Goal: Navigation & Orientation: Understand site structure

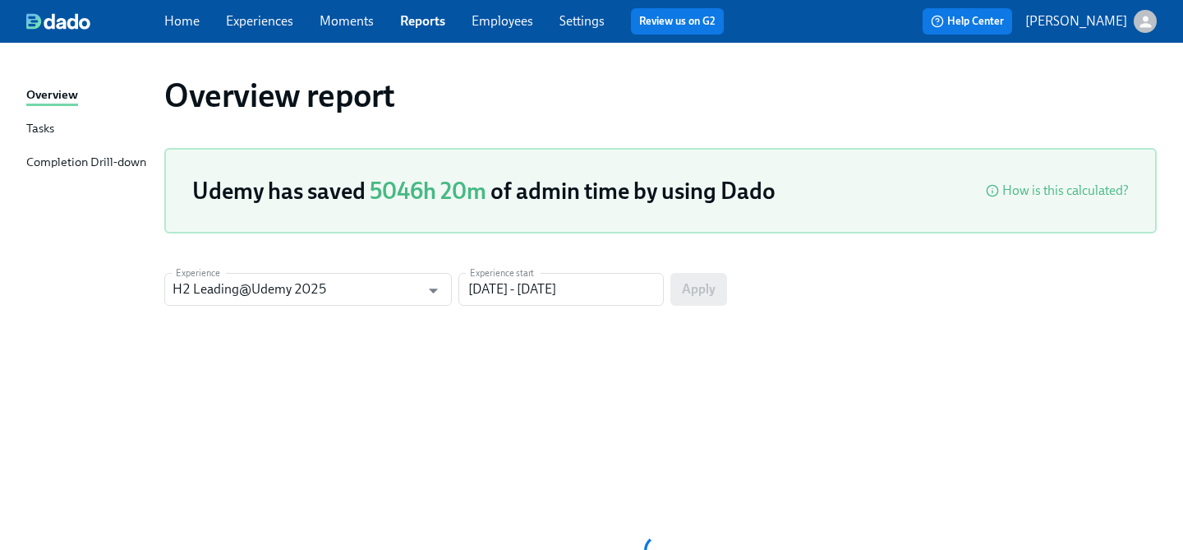
click at [180, 25] on link "Home" at bounding box center [181, 21] width 35 height 16
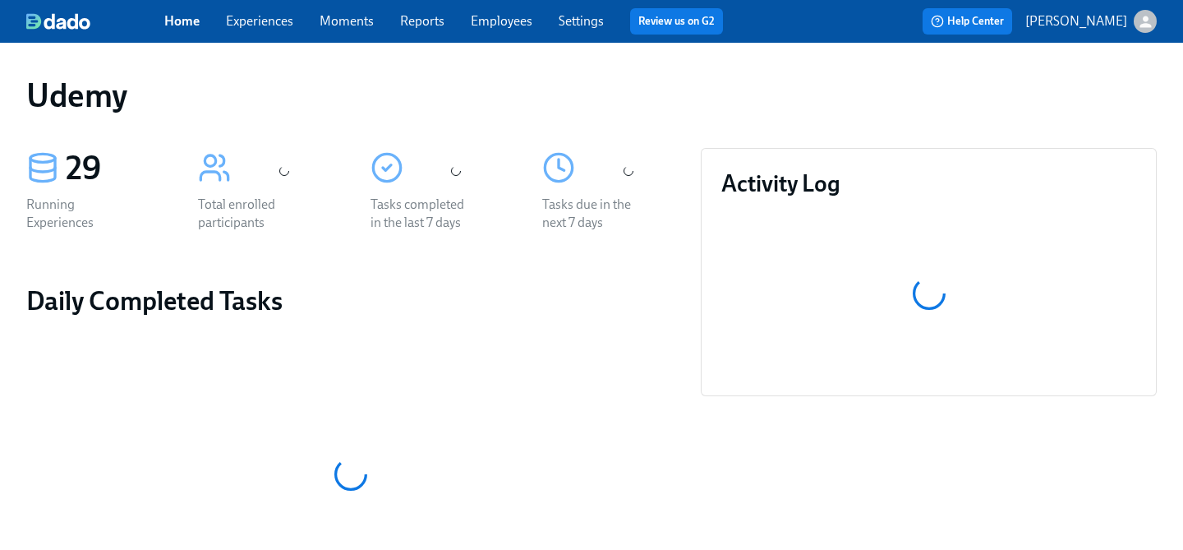
click at [495, 18] on link "Employees" at bounding box center [502, 21] width 62 height 16
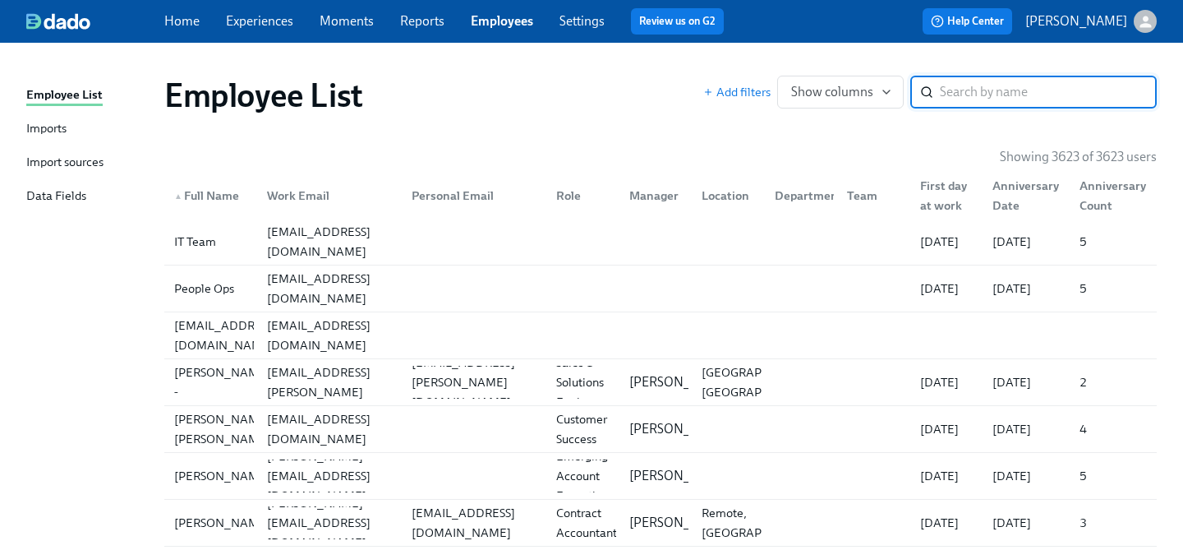
click at [426, 20] on link "Reports" at bounding box center [422, 21] width 44 height 16
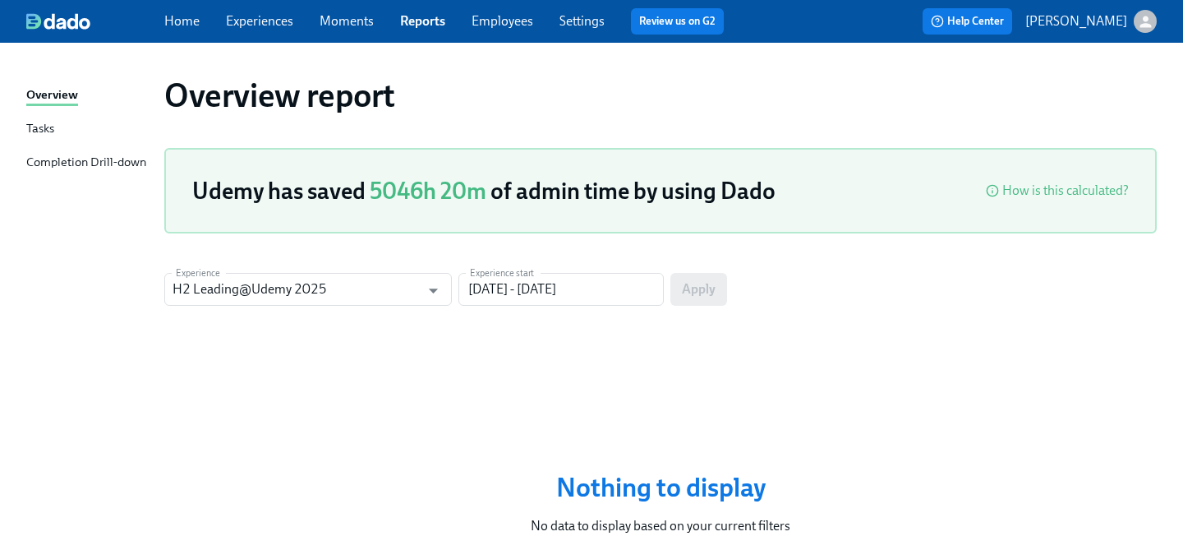
click at [361, 30] on div "Home Experiences Moments Reports Employees Settings Review us on G2" at bounding box center [450, 21] width 573 height 26
click at [329, 22] on link "Moments" at bounding box center [347, 21] width 54 height 16
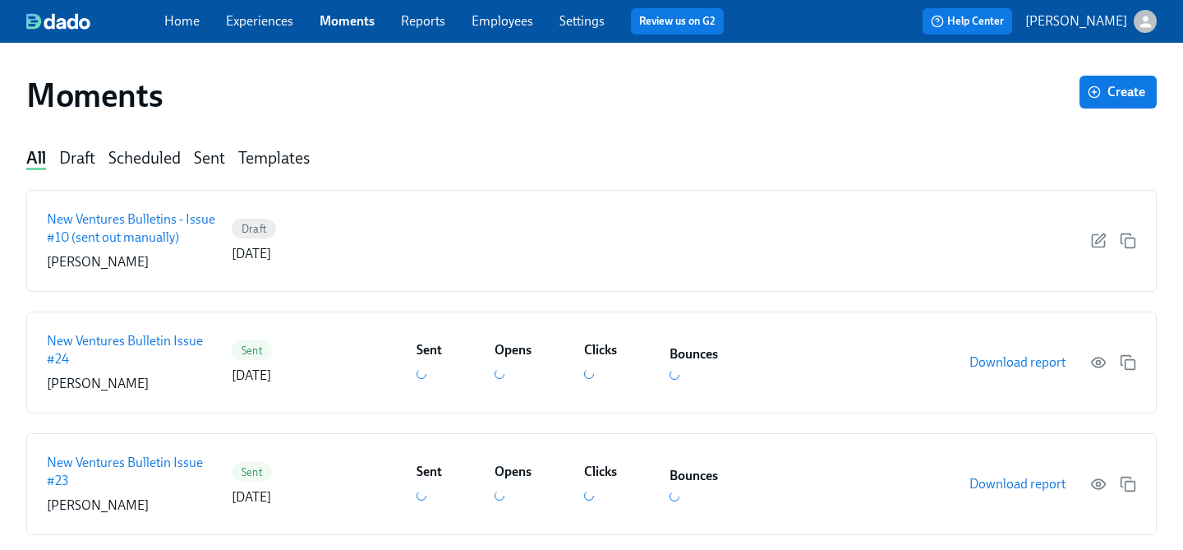
click at [80, 156] on div "Draft" at bounding box center [77, 159] width 36 height 22
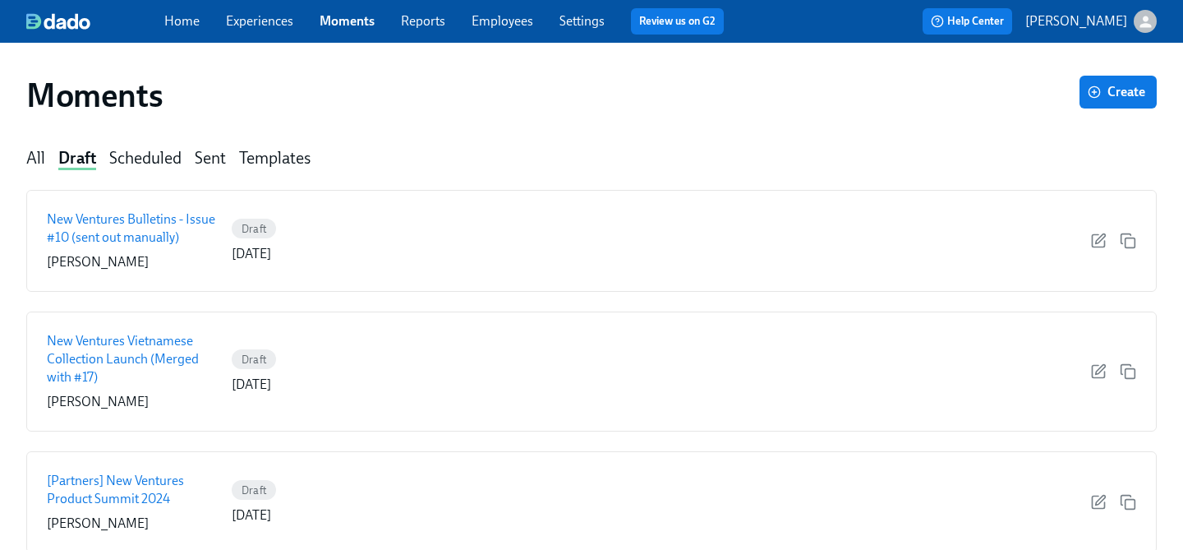
click at [266, 30] on span "Experiences" at bounding box center [259, 21] width 67 height 18
click at [265, 13] on link "Experiences" at bounding box center [259, 21] width 67 height 16
